Goal: Information Seeking & Learning: Find specific page/section

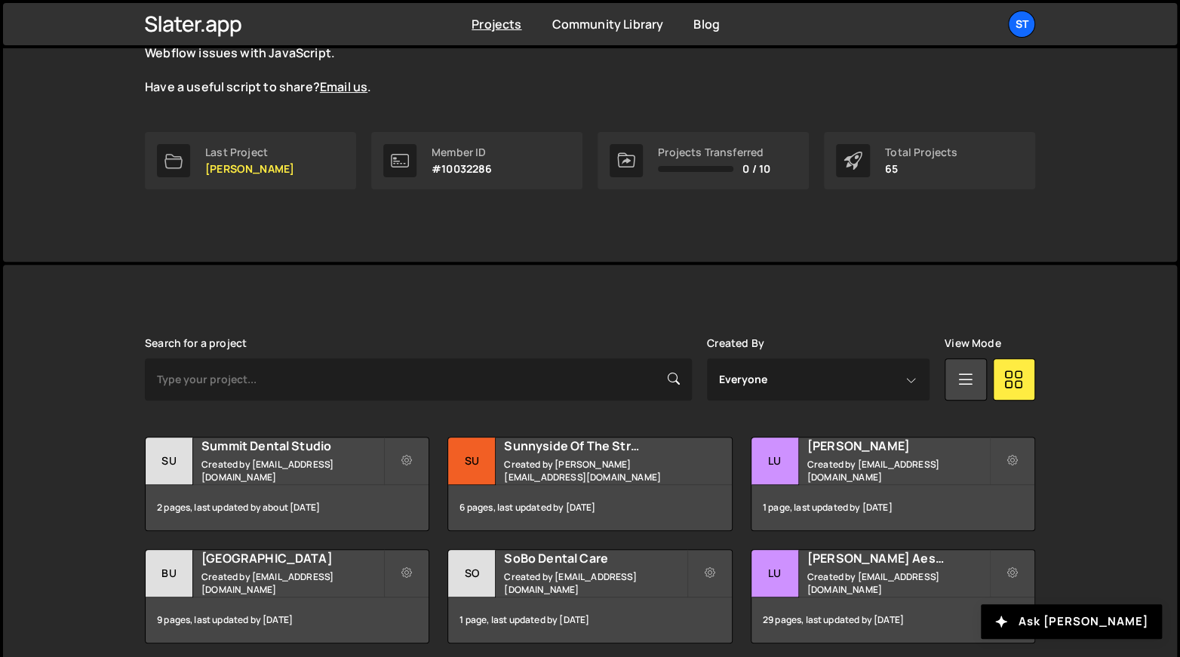
scroll to position [362, 0]
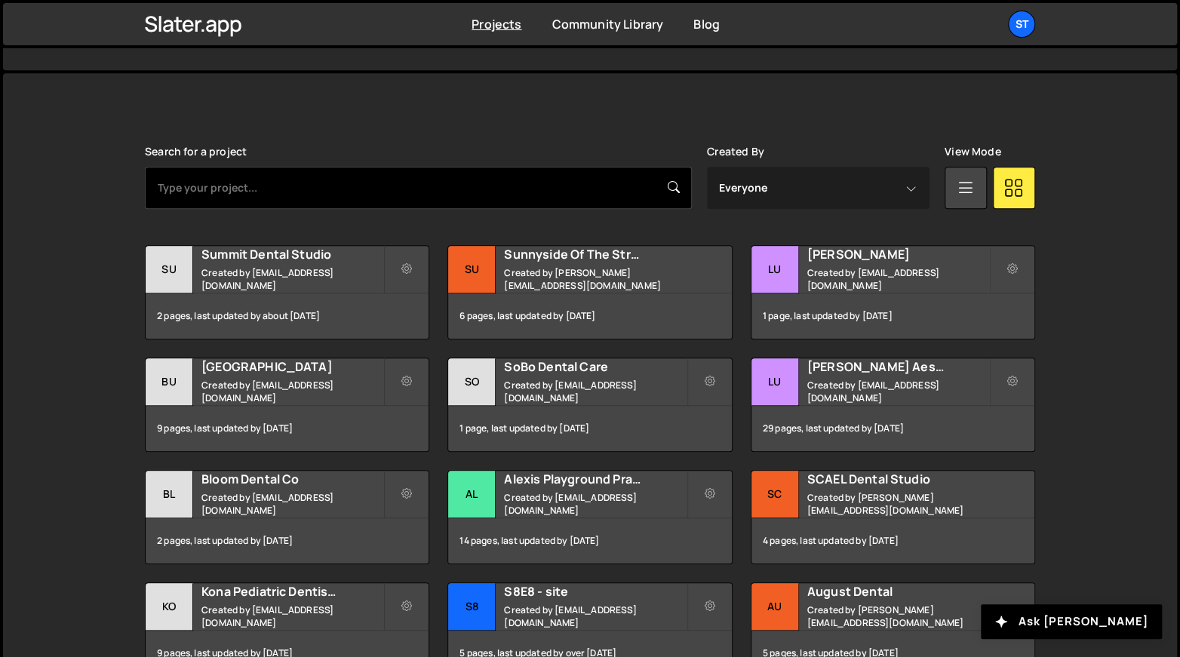
drag, startPoint x: 389, startPoint y: 211, endPoint x: 382, endPoint y: 186, distance: 26.0
click at [389, 209] on div "Search for a project Created By Everyone [PERSON_NAME] Pontius [EMAIL_ADDRESS][…" at bounding box center [590, 434] width 890 height 577
click at [382, 186] on input "text" at bounding box center [418, 188] width 547 height 42
type input "whole"
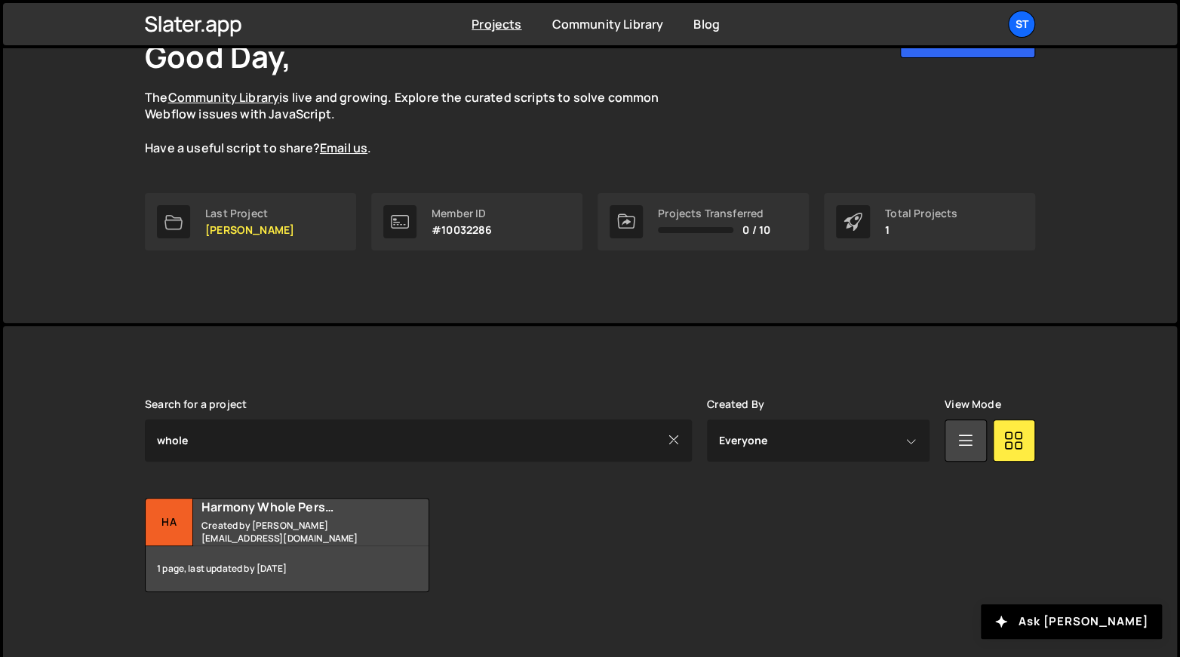
scroll to position [119, 0]
